Goal: Book appointment/travel/reservation

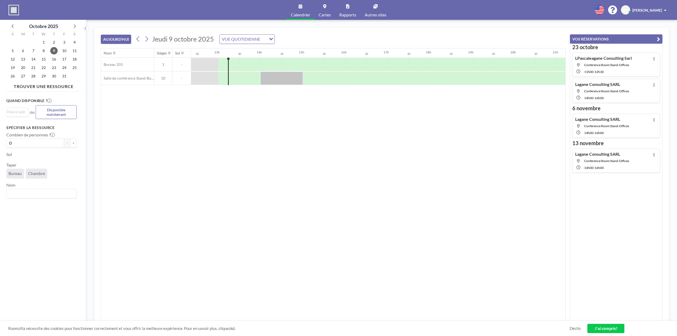
scroll to position [0, 529]
click at [53, 69] on font "23" at bounding box center [54, 67] width 4 height 4
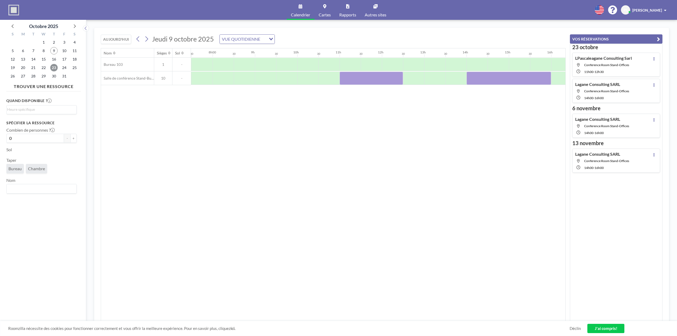
scroll to position [0, 318]
click at [374, 79] on div at bounding box center [371, 78] width 64 height 13
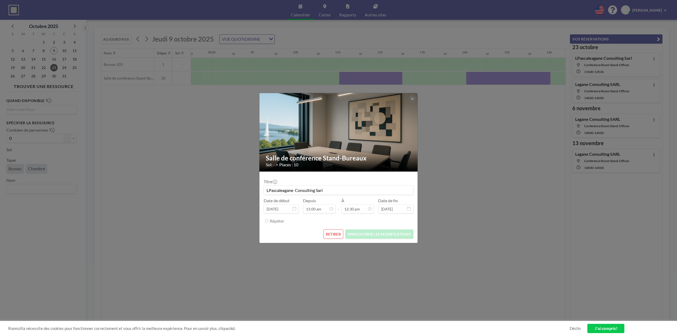
scroll to position [236, 0]
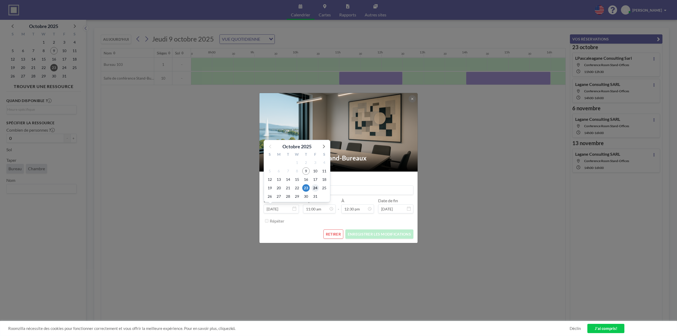
click at [315, 189] on font "24" at bounding box center [315, 188] width 4 height 4
type input "[DATE]"
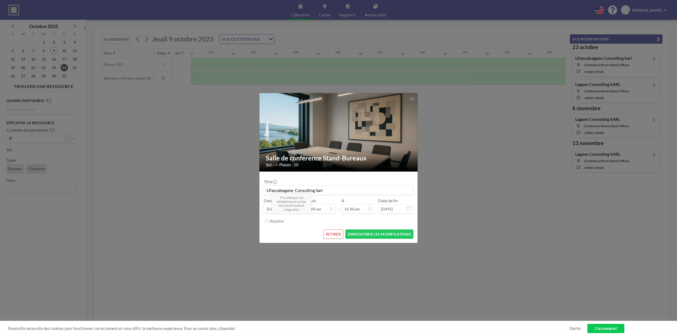
scroll to position [207, 0]
click at [364, 236] on font "ENREGISTRER LES MODIFICATIONS" at bounding box center [379, 234] width 63 height 4
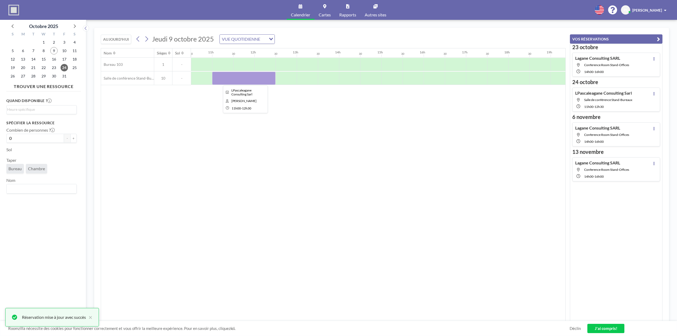
click at [243, 78] on div at bounding box center [244, 78] width 64 height 13
